Goal: Obtain resource: Download file/media

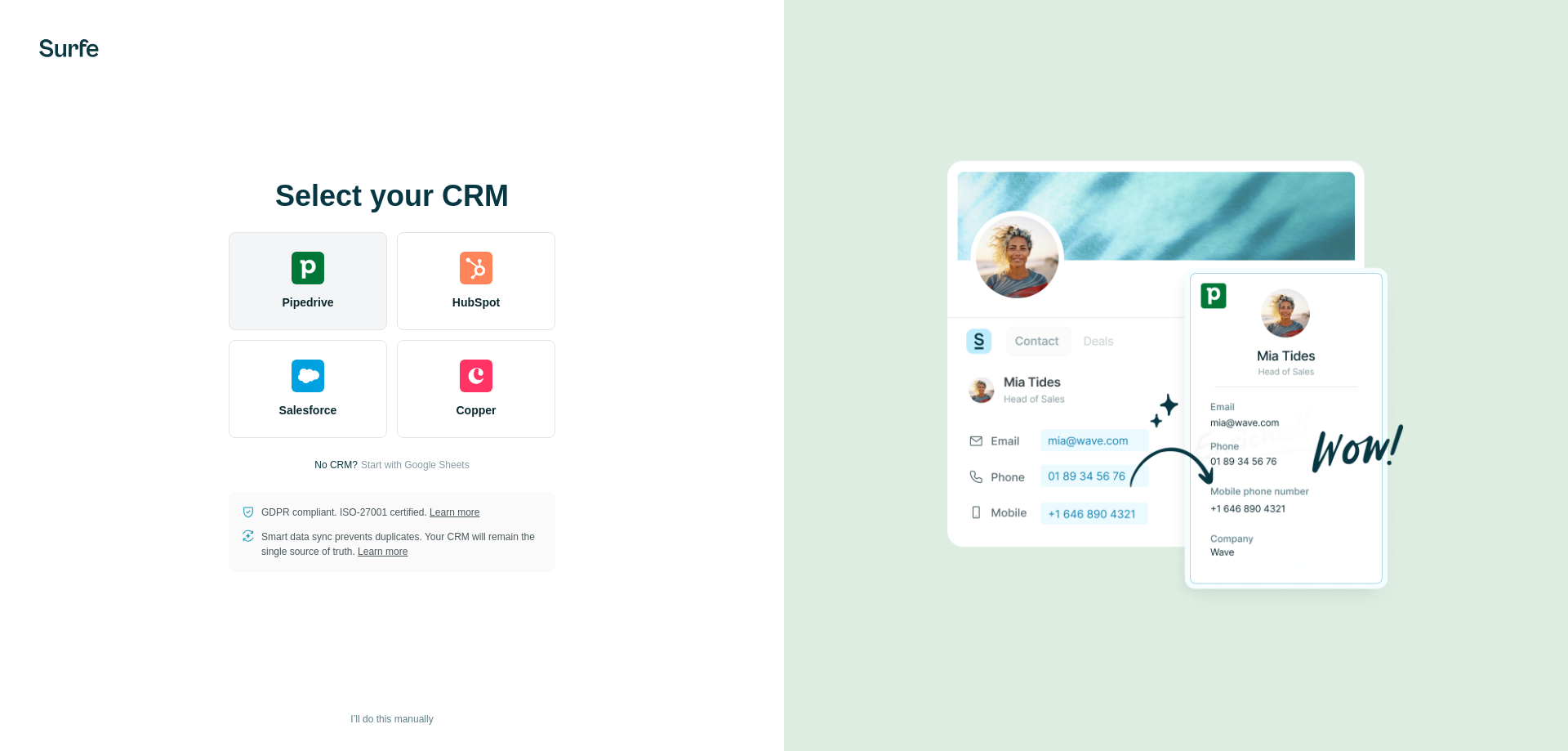
click at [326, 294] on span "Pipedrive" at bounding box center [307, 302] width 52 height 16
